Goal: Information Seeking & Learning: Compare options

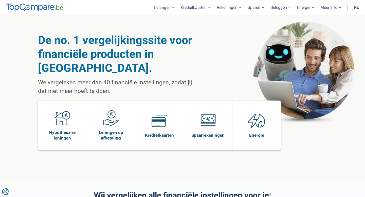
click at [354, 5] on link "nl" at bounding box center [355, 7] width 11 height 15
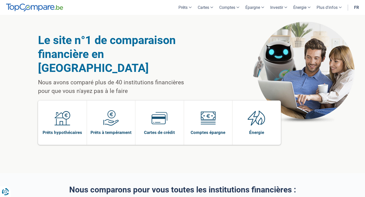
click at [356, 7] on link "fr" at bounding box center [356, 7] width 11 height 15
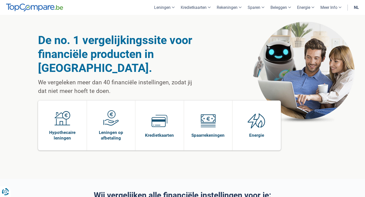
click at [356, 7] on link "nl" at bounding box center [355, 7] width 11 height 15
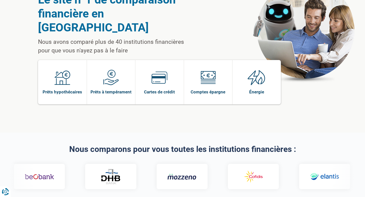
scroll to position [32, 0]
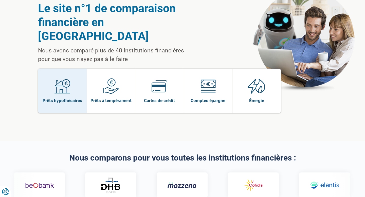
click at [59, 69] on link "Prêts hypothécaires" at bounding box center [62, 91] width 49 height 44
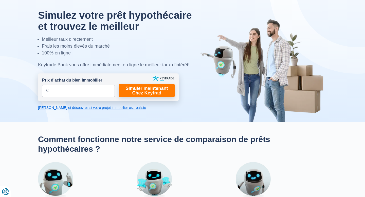
scroll to position [19, 0]
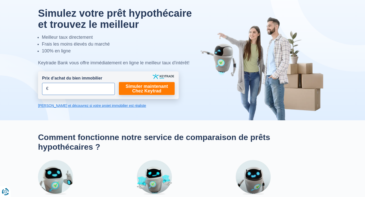
click at [63, 88] on input "Prix d’achat du bien immobilier" at bounding box center [78, 89] width 73 height 12
type input "350.000"
click at [106, 65] on div "Keytrade Bank vous offre immédiatement en ligne le meilleur taux d'intérêt!" at bounding box center [120, 63] width 165 height 7
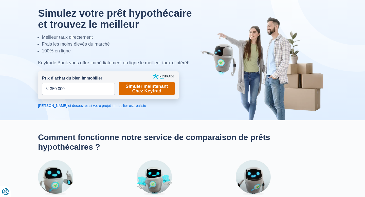
click at [148, 85] on link "Simuler maintenant Chez Keytrad" at bounding box center [147, 88] width 56 height 13
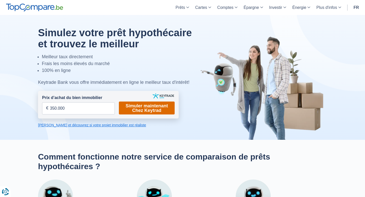
click at [137, 114] on link "Simuler maintenant Chez Keytrad" at bounding box center [147, 108] width 56 height 13
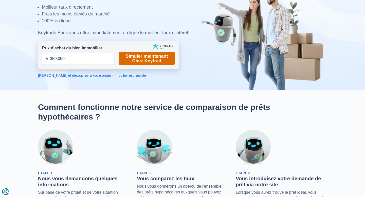
scroll to position [45, 0]
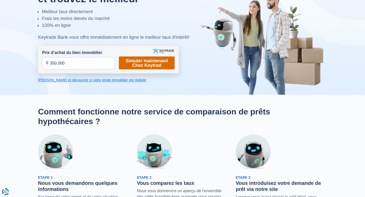
click at [142, 64] on link "Simuler maintenant Chez Keytrad" at bounding box center [147, 62] width 56 height 13
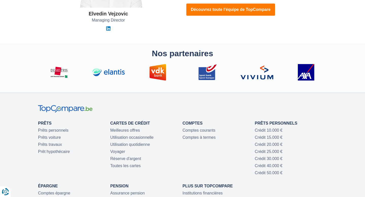
scroll to position [1670, 0]
